Goal: Task Accomplishment & Management: Use online tool/utility

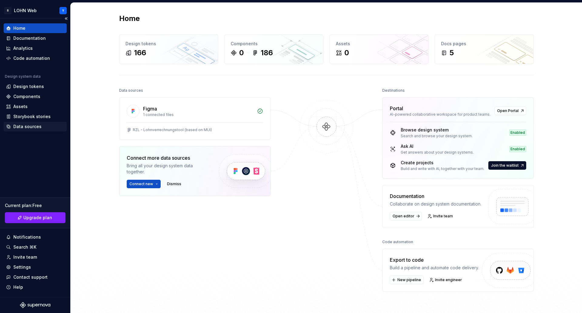
click at [27, 124] on div "Data sources" at bounding box center [27, 126] width 28 height 6
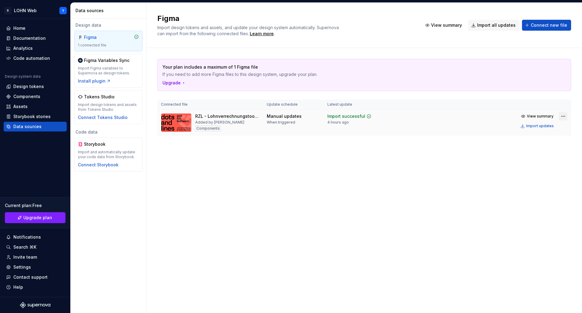
click at [562, 115] on html "R LOHN Web Y Home Documentation Analytics Code automation Design system data De…" at bounding box center [291, 156] width 582 height 313
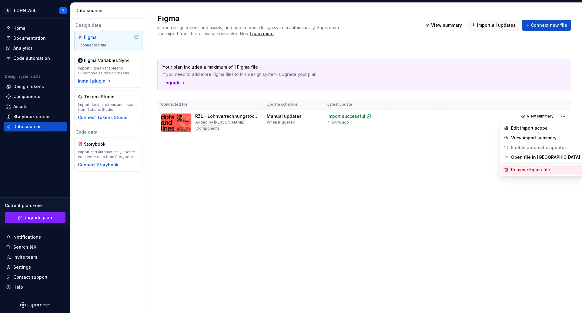
click at [533, 170] on div "Remove Figma file" at bounding box center [546, 170] width 69 height 6
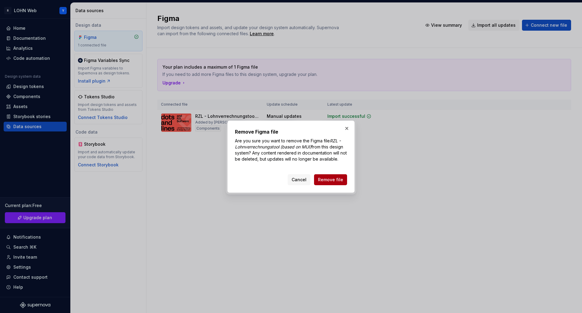
click at [340, 180] on span "Remove file" at bounding box center [330, 180] width 25 height 6
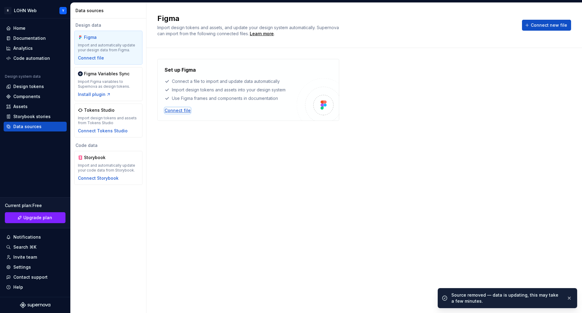
click at [180, 110] on div "Connect file" at bounding box center [178, 110] width 26 height 6
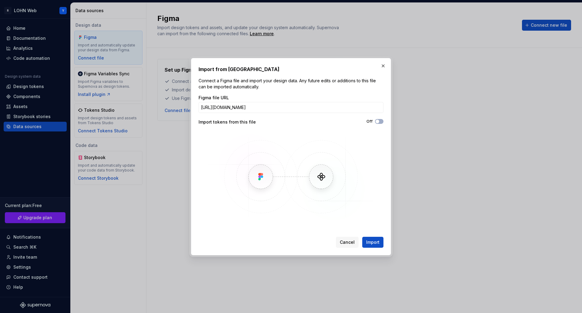
scroll to position [0, 133]
type input "[URL][DOMAIN_NAME]"
click at [379, 239] on button "Import" at bounding box center [373, 242] width 21 height 11
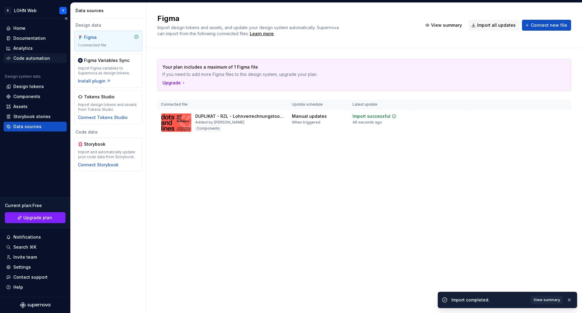
click at [29, 57] on div "Code automation" at bounding box center [31, 58] width 37 height 6
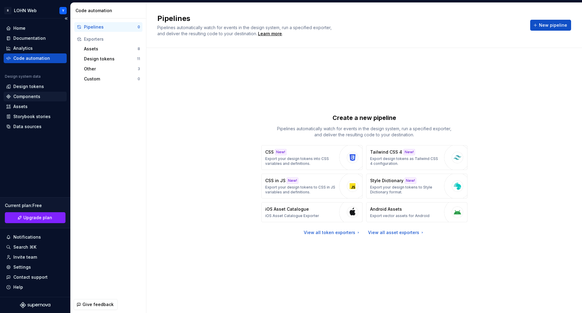
click at [25, 97] on div "Components" at bounding box center [26, 96] width 27 height 6
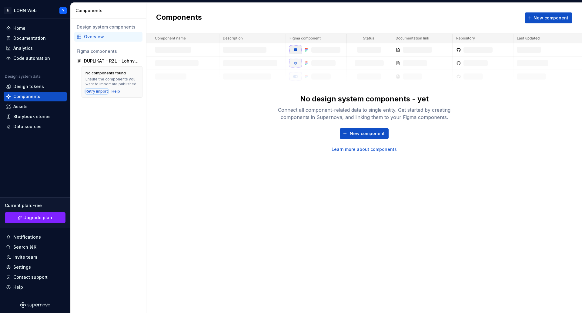
click at [94, 93] on div "Retry import" at bounding box center [97, 91] width 22 height 5
click at [32, 125] on div "Data sources" at bounding box center [27, 126] width 28 height 6
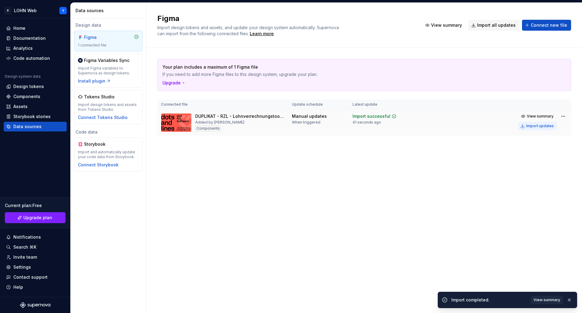
click at [542, 124] on div "Import updates" at bounding box center [541, 125] width 28 height 5
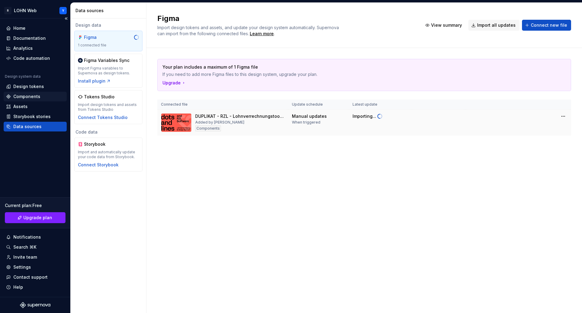
click at [25, 96] on div "Components" at bounding box center [26, 96] width 27 height 6
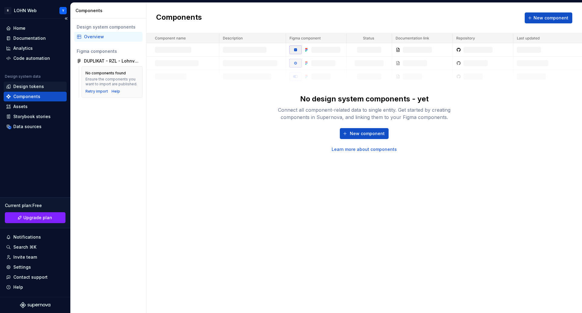
click at [25, 86] on div "Design tokens" at bounding box center [28, 86] width 31 height 6
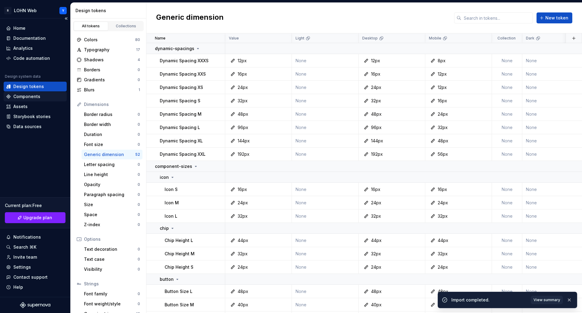
click at [26, 96] on div "Components" at bounding box center [26, 96] width 27 height 6
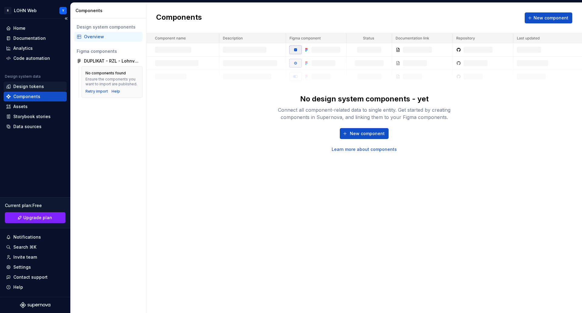
click at [28, 86] on div "Design tokens" at bounding box center [28, 86] width 31 height 6
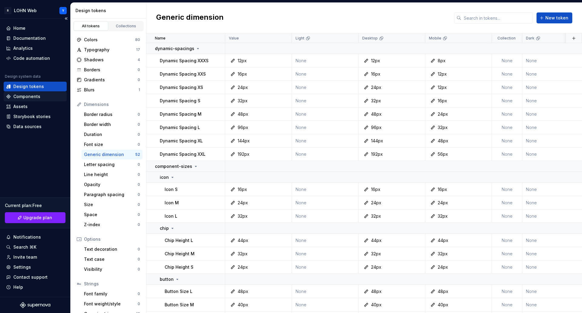
click at [32, 95] on div "Components" at bounding box center [26, 96] width 27 height 6
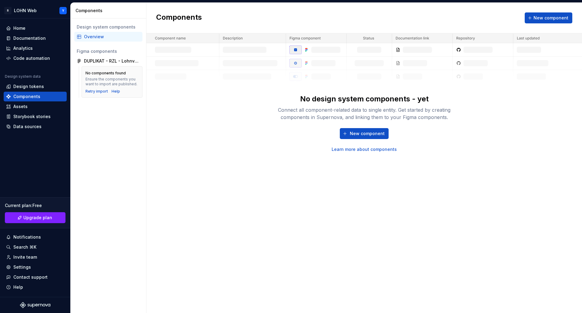
click at [96, 88] on div "No components found Ensure the components you want to import are published. Ret…" at bounding box center [112, 82] width 53 height 24
click at [94, 90] on div "Retry import" at bounding box center [97, 91] width 22 height 5
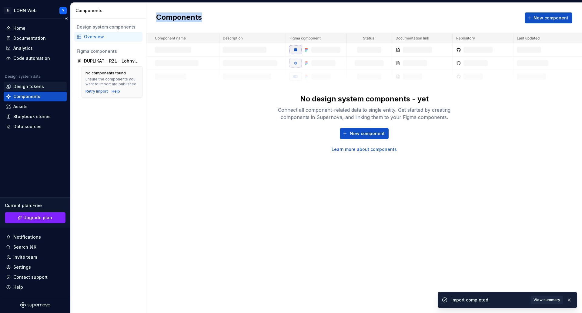
click at [34, 85] on div "Design tokens" at bounding box center [28, 86] width 31 height 6
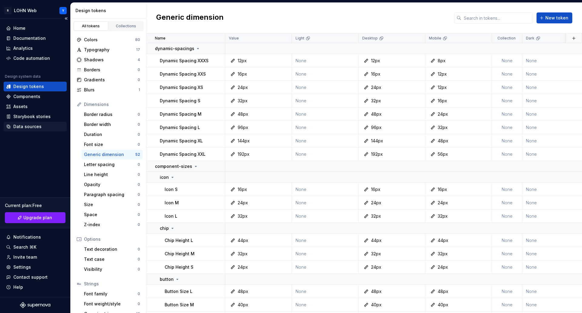
click at [32, 124] on div "Data sources" at bounding box center [27, 126] width 28 height 6
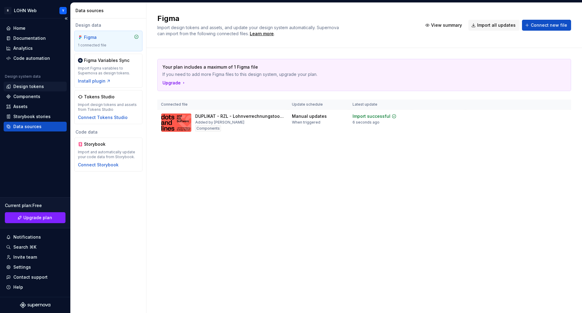
click at [28, 84] on div "Design tokens" at bounding box center [28, 86] width 31 height 6
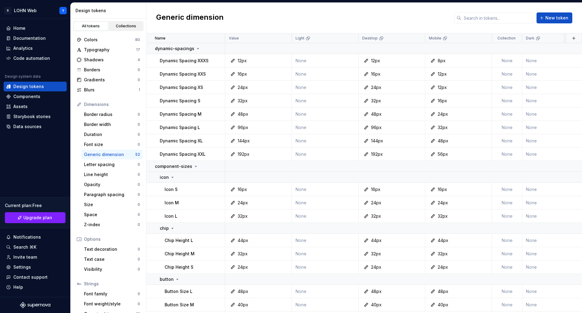
click at [128, 25] on div "Collections" at bounding box center [126, 26] width 30 height 5
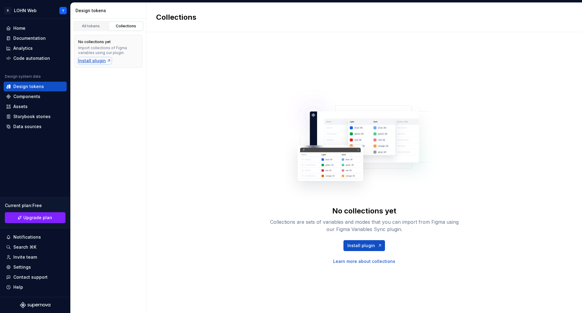
click at [95, 62] on div "Install plugin" at bounding box center [94, 61] width 33 height 6
click at [26, 95] on div "Components" at bounding box center [26, 96] width 27 height 6
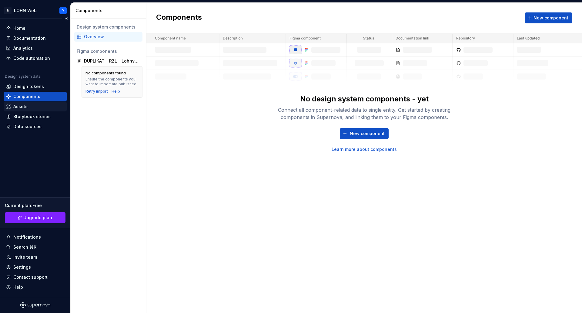
click at [24, 103] on div "Assets" at bounding box center [35, 107] width 63 height 10
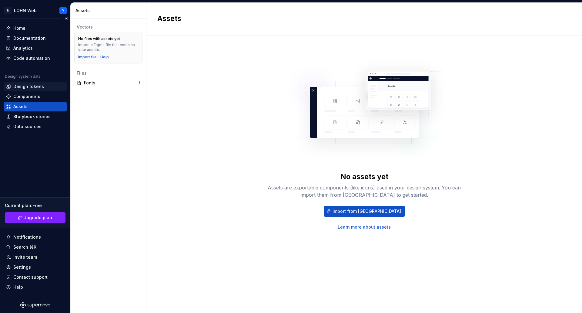
click at [28, 85] on div "Design tokens" at bounding box center [28, 86] width 31 height 6
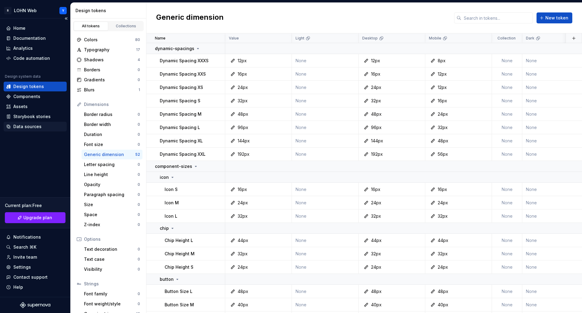
click at [28, 124] on div "Data sources" at bounding box center [27, 126] width 28 height 6
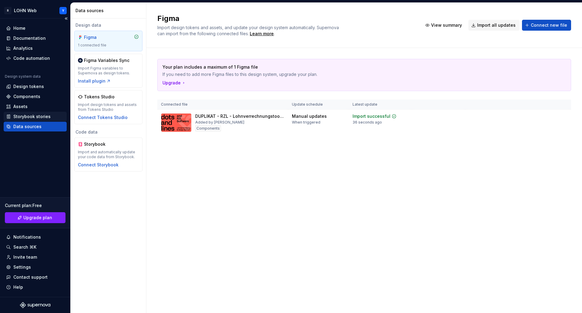
click at [31, 116] on div "Storybook stories" at bounding box center [31, 116] width 37 height 6
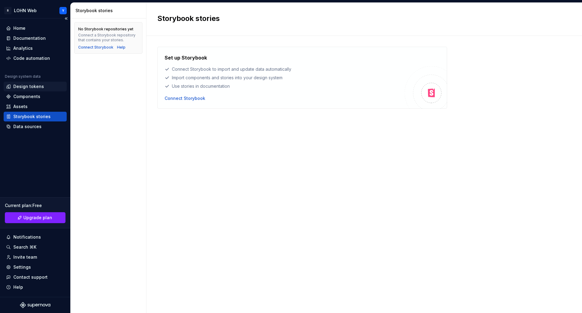
click at [27, 85] on div "Design tokens" at bounding box center [28, 86] width 31 height 6
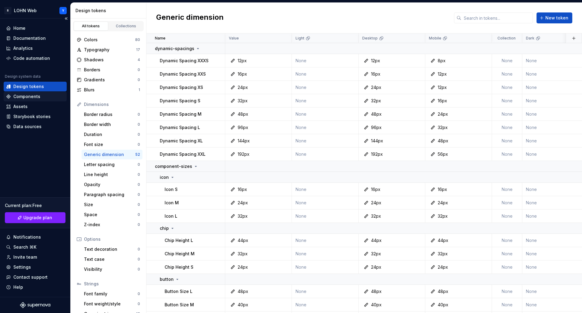
click at [24, 95] on div "Components" at bounding box center [26, 96] width 27 height 6
